Goal: Information Seeking & Learning: Find specific fact

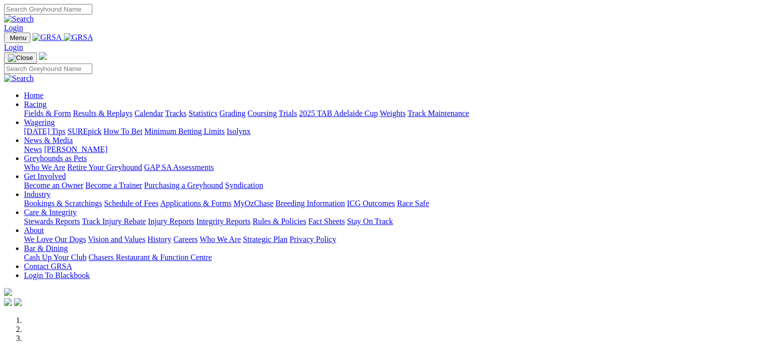
click at [121, 109] on link "Results & Replays" at bounding box center [102, 113] width 59 height 8
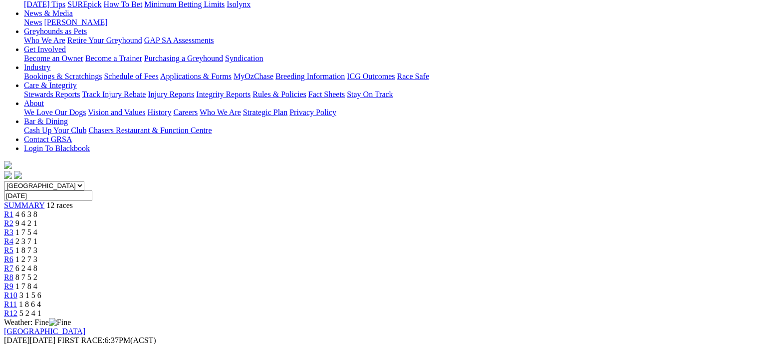
scroll to position [137, 0]
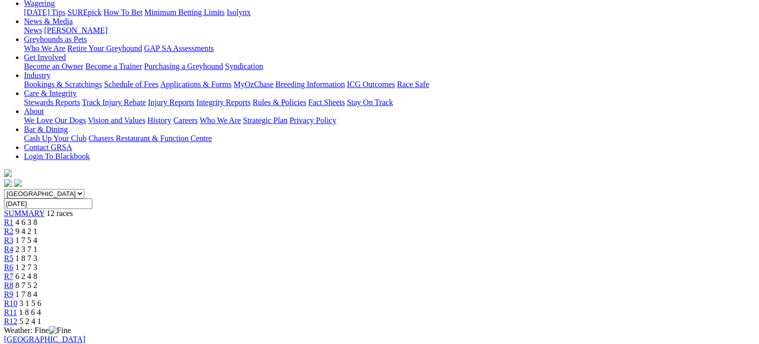
click at [449, 272] on div "R7 6 2 4 8" at bounding box center [379, 276] width 751 height 9
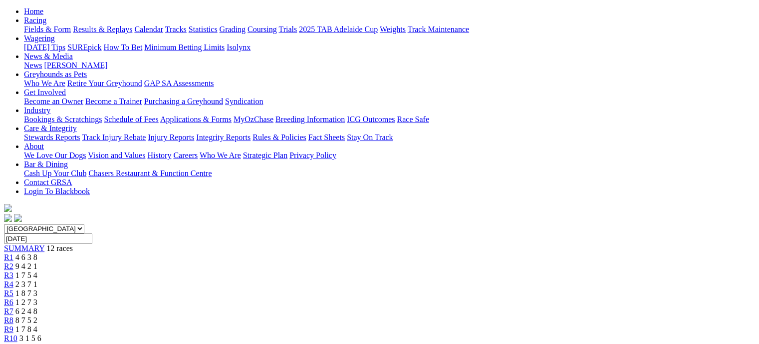
scroll to position [63, 0]
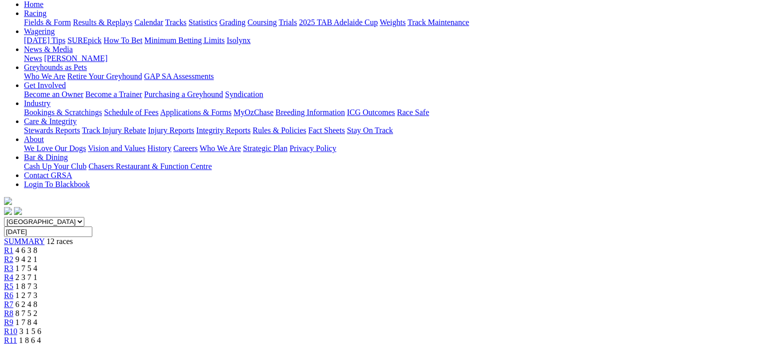
scroll to position [110, 0]
click at [17, 325] on link "R10" at bounding box center [10, 329] width 13 height 8
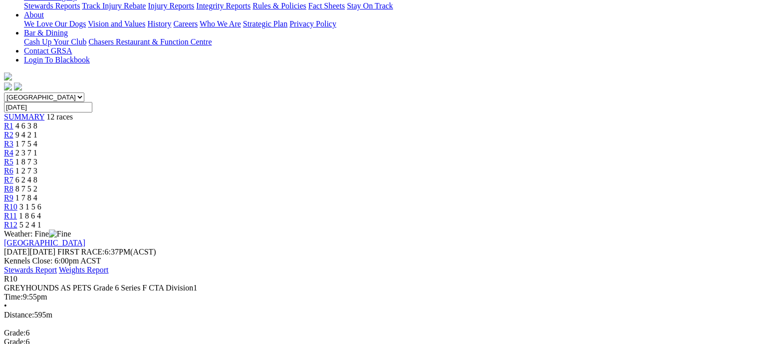
scroll to position [245, 0]
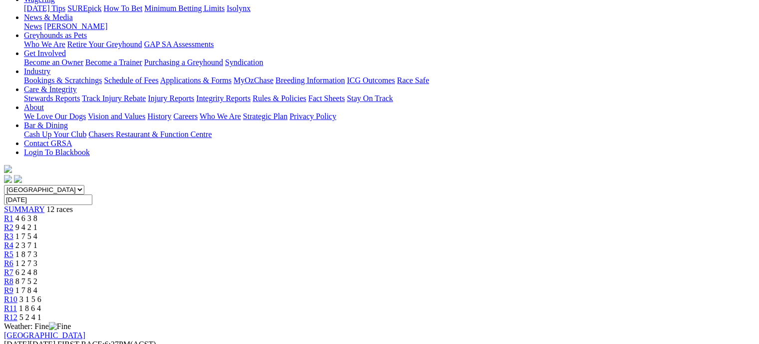
scroll to position [132, 0]
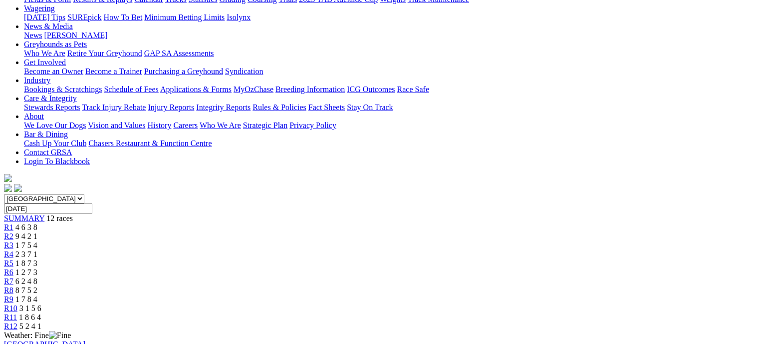
click at [636, 313] on div "R11 1 8 6 4" at bounding box center [379, 317] width 751 height 9
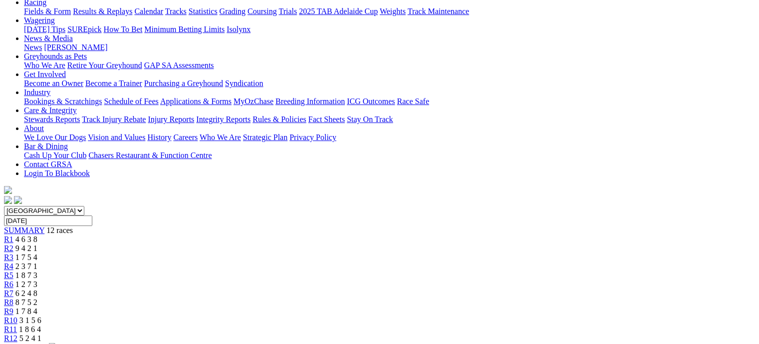
scroll to position [117, 0]
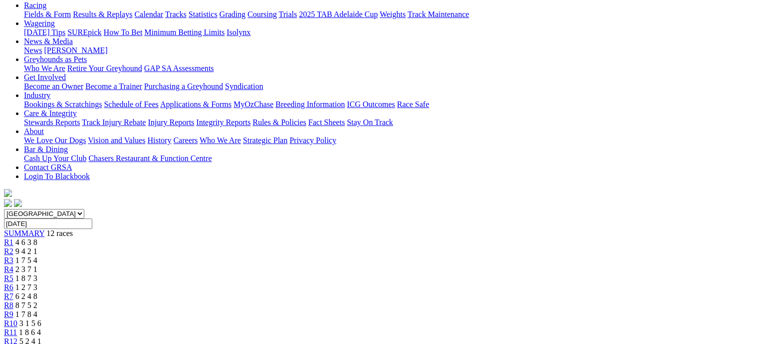
click at [682, 337] on div "R12 5 2 4 1" at bounding box center [379, 341] width 751 height 9
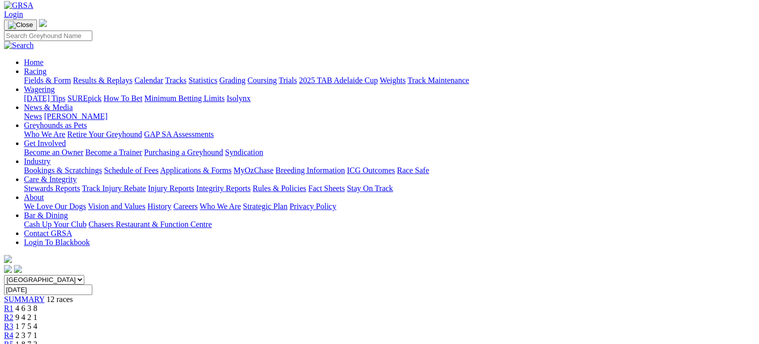
scroll to position [52, 0]
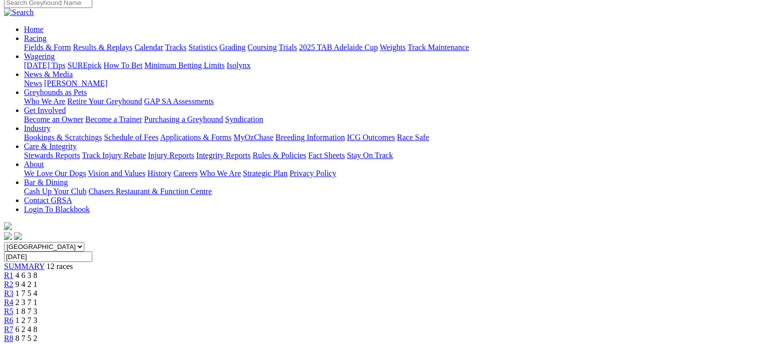
scroll to position [78, 0]
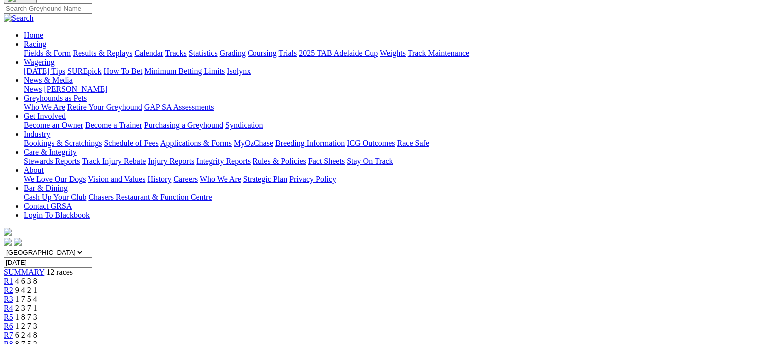
click at [452, 331] on div "R7 6 2 4 8" at bounding box center [379, 335] width 751 height 9
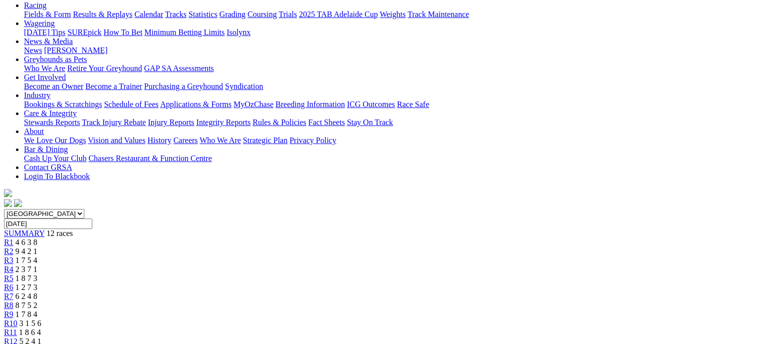
scroll to position [118, 0]
click at [493, 300] on div "R8 8 7 5 2" at bounding box center [379, 304] width 751 height 9
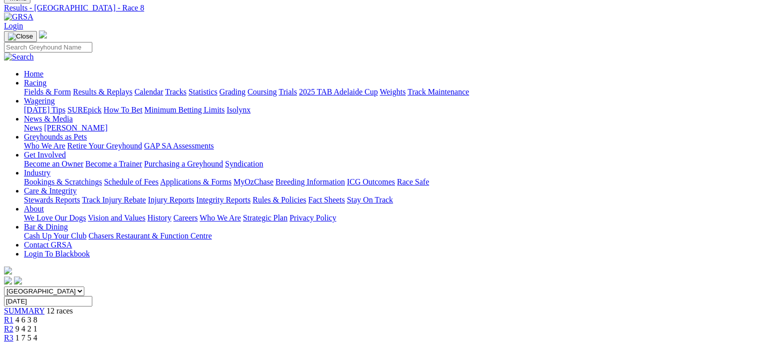
scroll to position [6, 0]
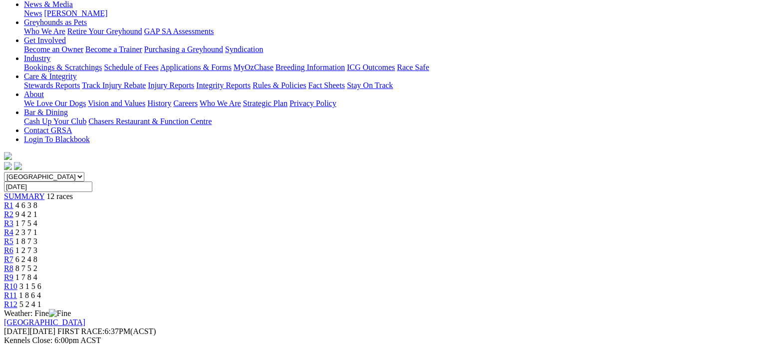
scroll to position [141, 0]
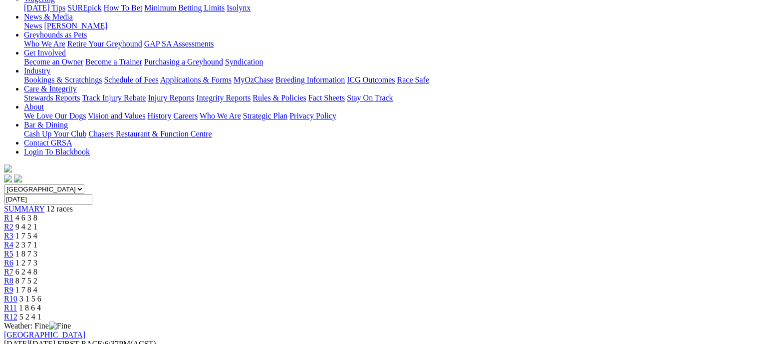
click at [590, 294] on div "R10 3 1 5 6" at bounding box center [379, 298] width 751 height 9
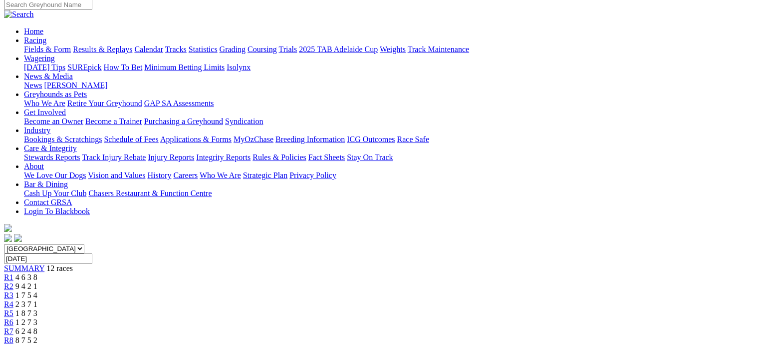
scroll to position [88, 0]
